Goal: Information Seeking & Learning: Learn about a topic

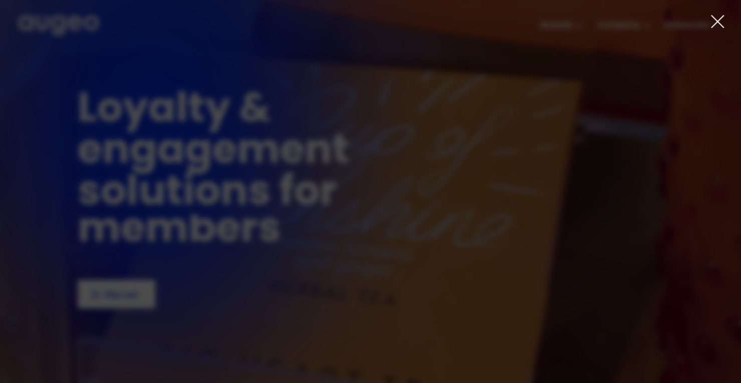
click at [715, 24] on icon at bounding box center [718, 22] width 12 height 12
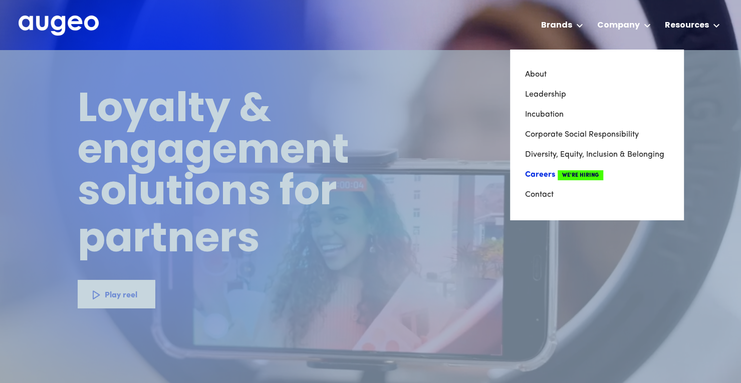
click at [585, 171] on span "We're Hiring" at bounding box center [581, 175] width 46 height 10
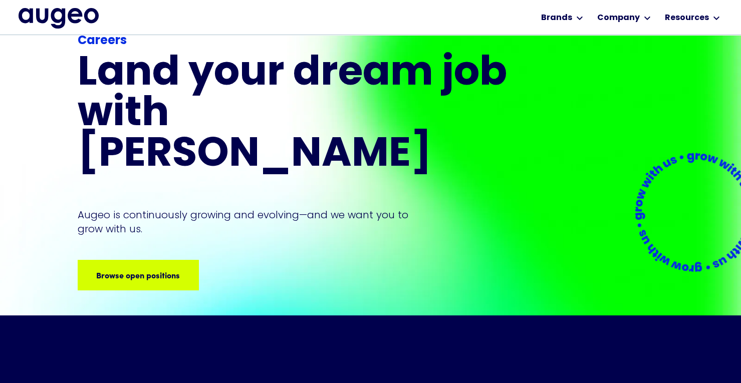
scroll to position [79, 0]
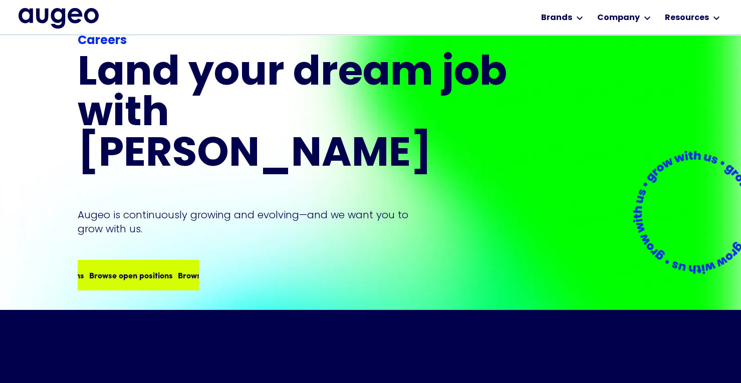
click at [174, 261] on div "Browse open positions Browse open positions Browse open positions Browse open p…" at bounding box center [138, 275] width 119 height 28
